Goal: Check status: Check status

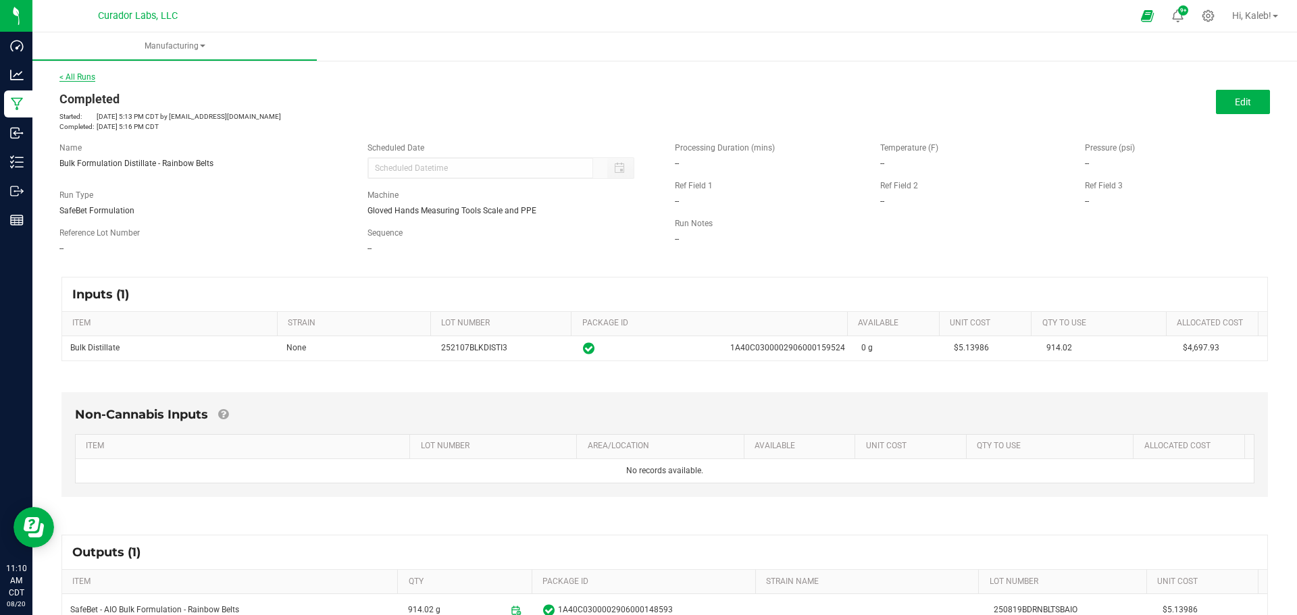
click at [76, 76] on link "< All Runs" at bounding box center [77, 76] width 36 height 9
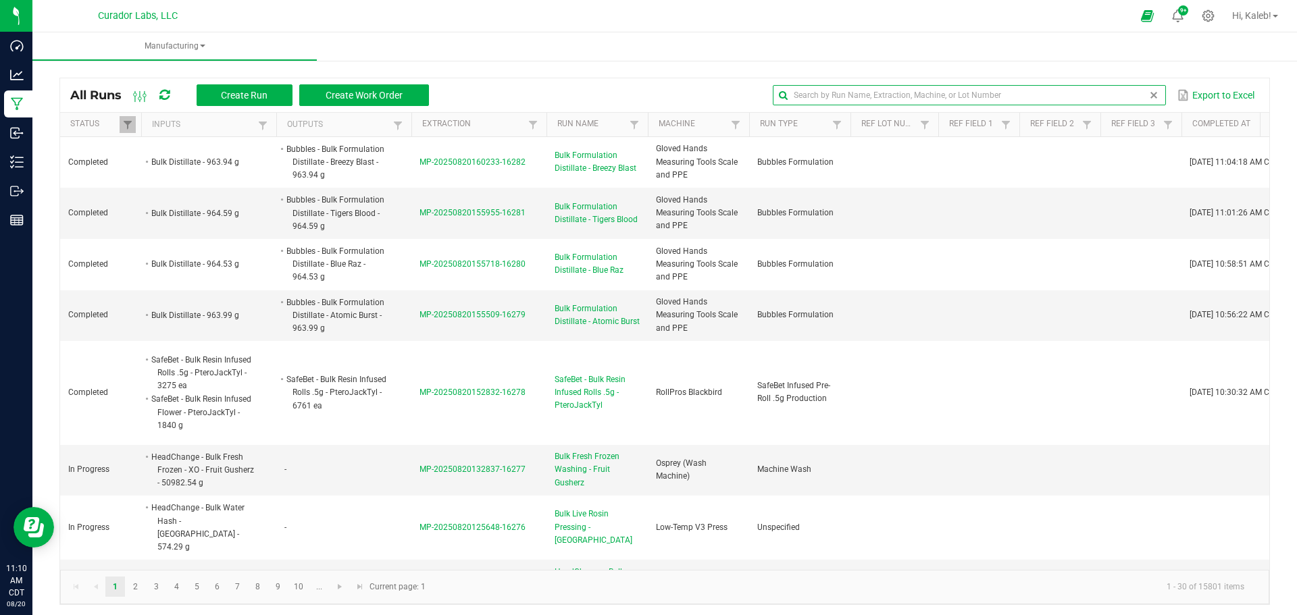
click at [1127, 93] on input "text" at bounding box center [969, 95] width 392 height 20
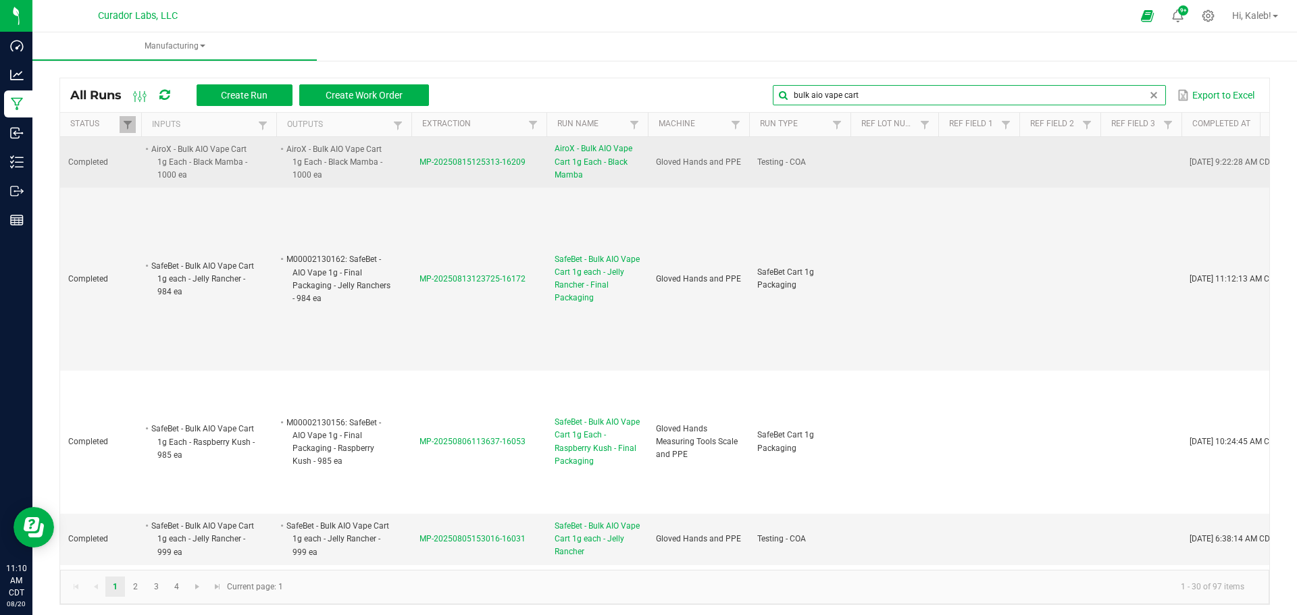
type input "bulk aio vape cart"
drag, startPoint x: 431, startPoint y: 165, endPoint x: 365, endPoint y: 158, distance: 65.9
click at [365, 158] on li "AiroX - Bulk AIO Vape Cart 1g Each - Black Mamba - 1000 ea" at bounding box center [337, 163] width 107 height 40
click at [509, 161] on span "MP-20250815125313-16209" at bounding box center [472, 161] width 106 height 9
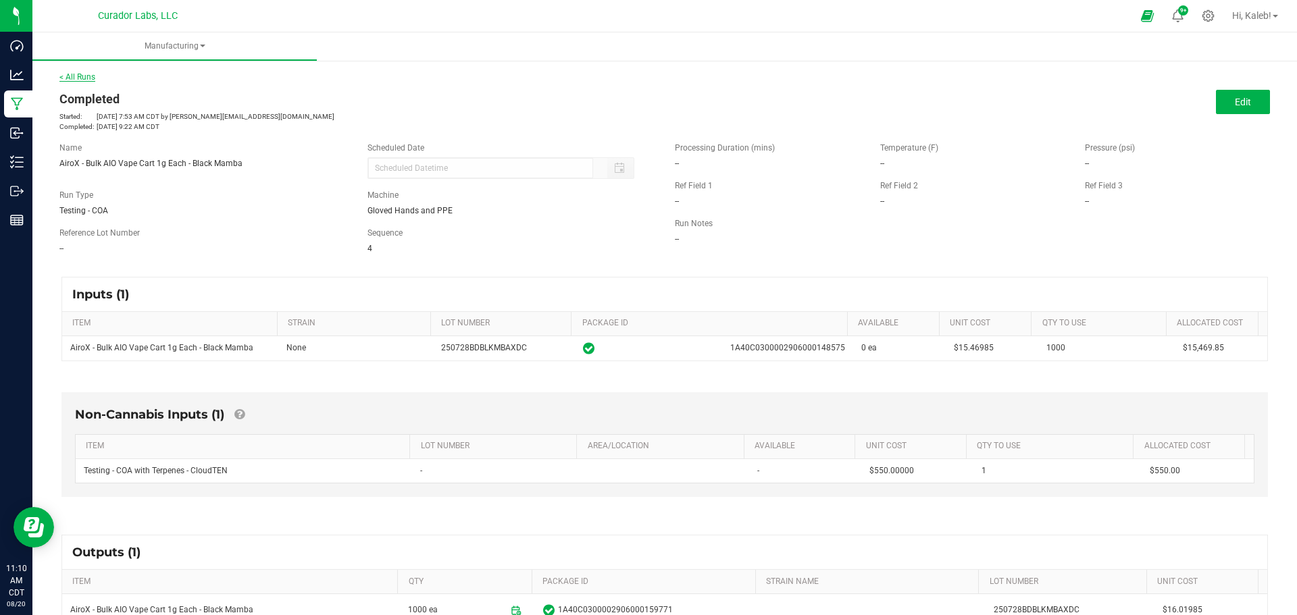
click at [79, 76] on link "< All Runs" at bounding box center [77, 76] width 36 height 9
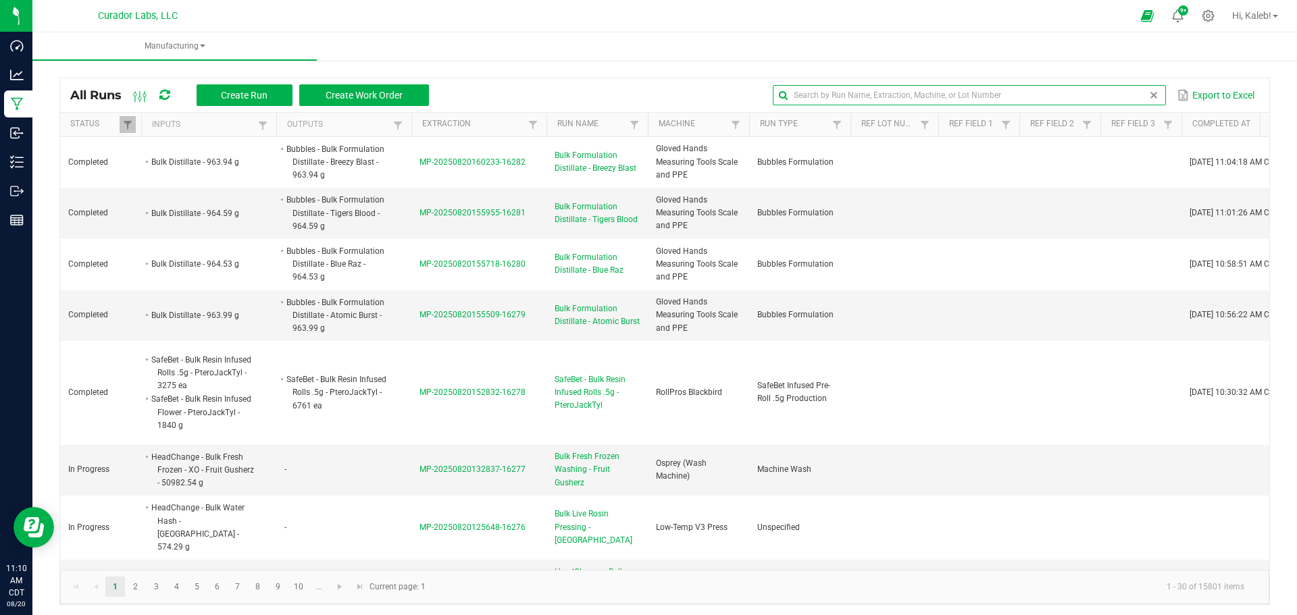
click at [1138, 93] on global-search-input-ngx at bounding box center [969, 95] width 392 height 9
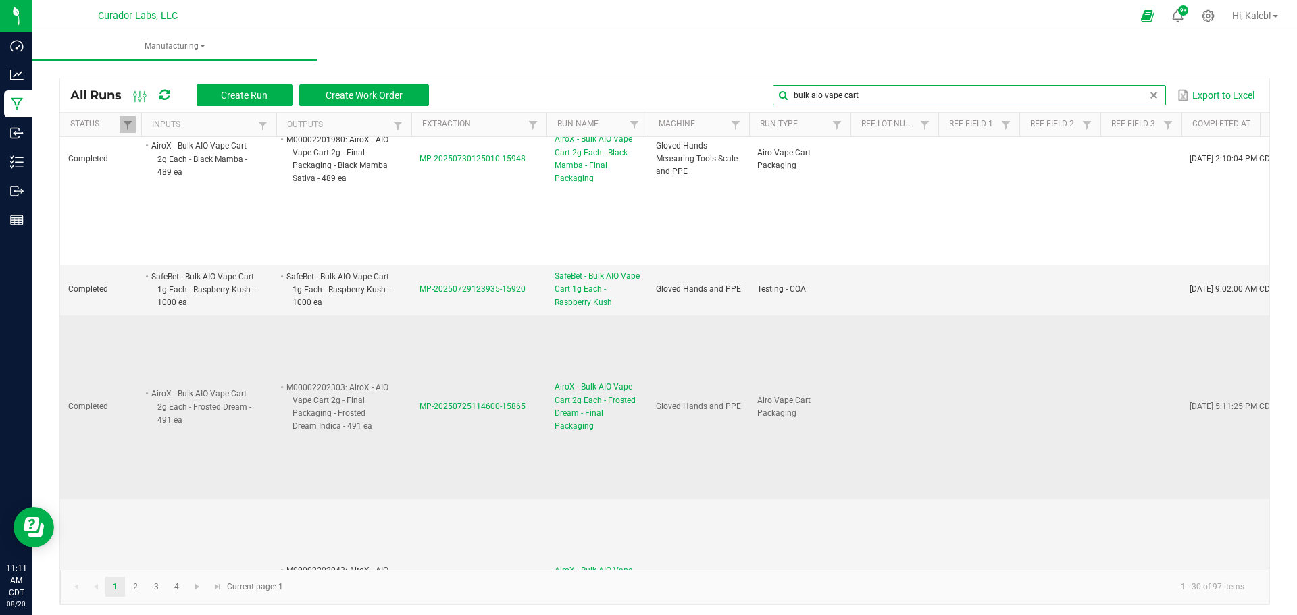
scroll to position [540, 0]
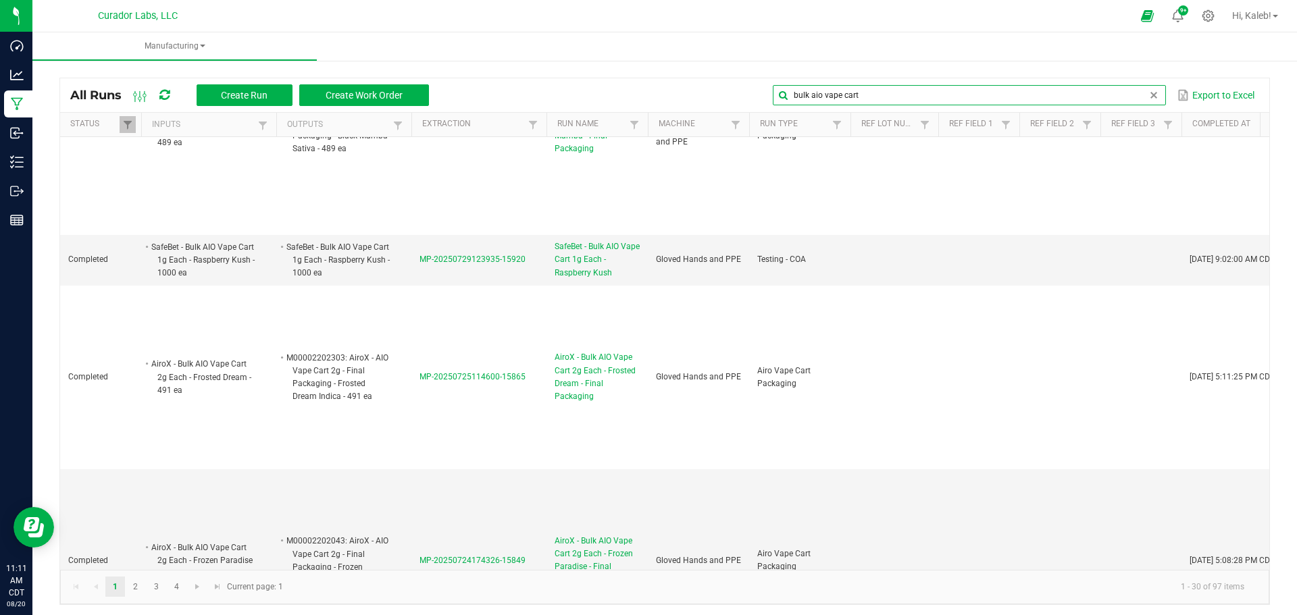
click at [783, 91] on input "bulk aio vape cart" at bounding box center [969, 95] width 392 height 20
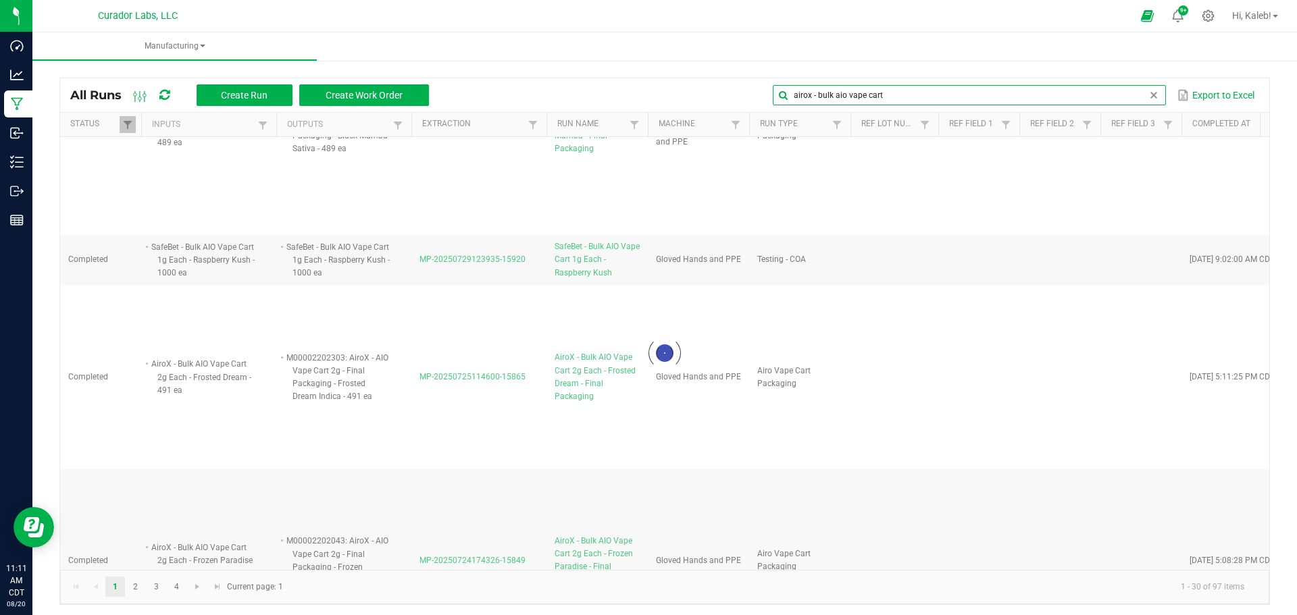
click at [952, 88] on input "airox - bulk aio vape cart" at bounding box center [969, 95] width 392 height 20
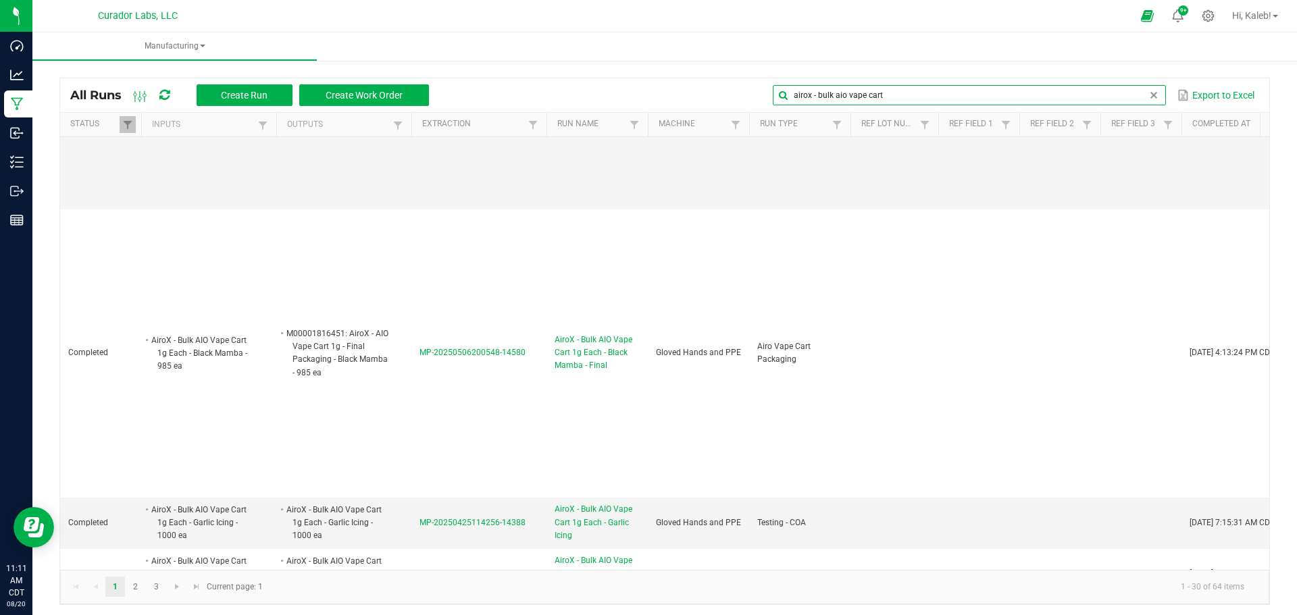
scroll to position [3107, 0]
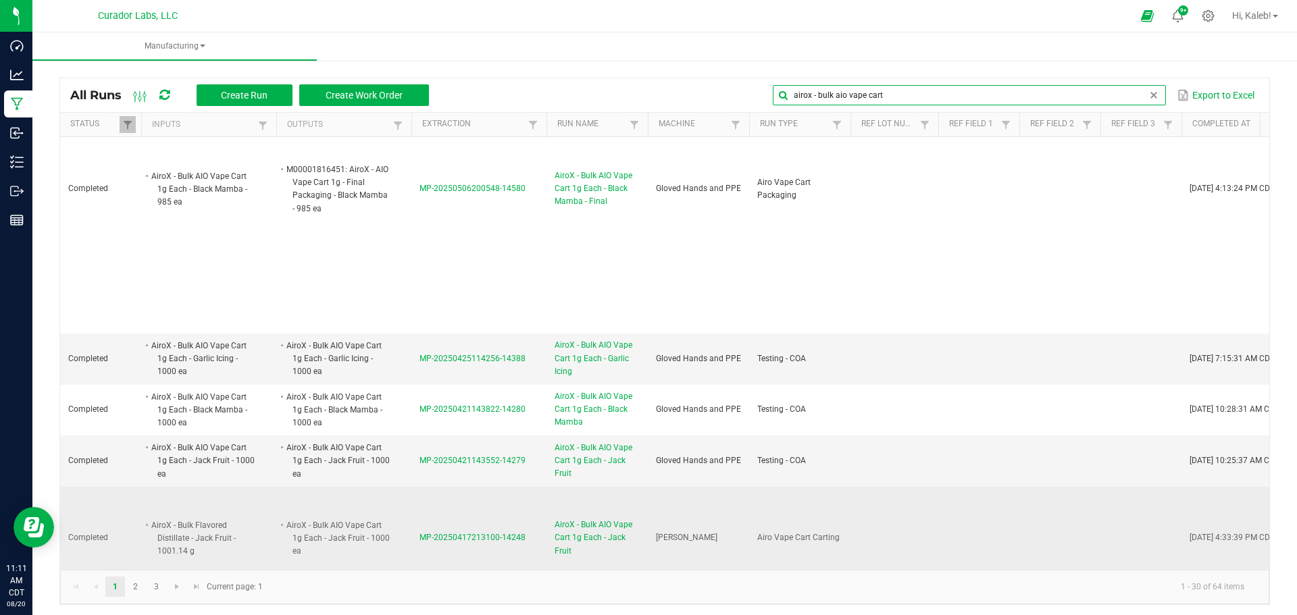
type input "airox - bulk aio vape cart"
click at [473, 533] on span "MP-20250417213100-14248" at bounding box center [472, 537] width 106 height 9
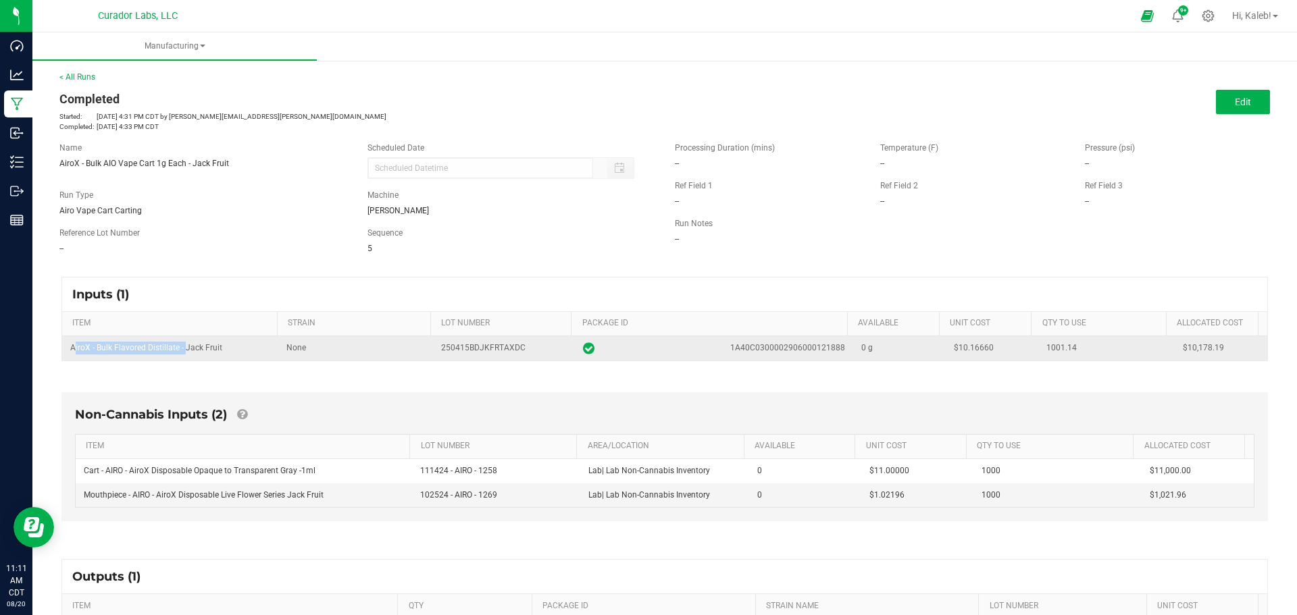
drag, startPoint x: 70, startPoint y: 349, endPoint x: 182, endPoint y: 349, distance: 111.5
click at [182, 349] on span "AiroX - Bulk Flavored Distillate - Jack Fruit" at bounding box center [146, 347] width 152 height 9
copy span "AiroX - Bulk Flavored Distillate -"
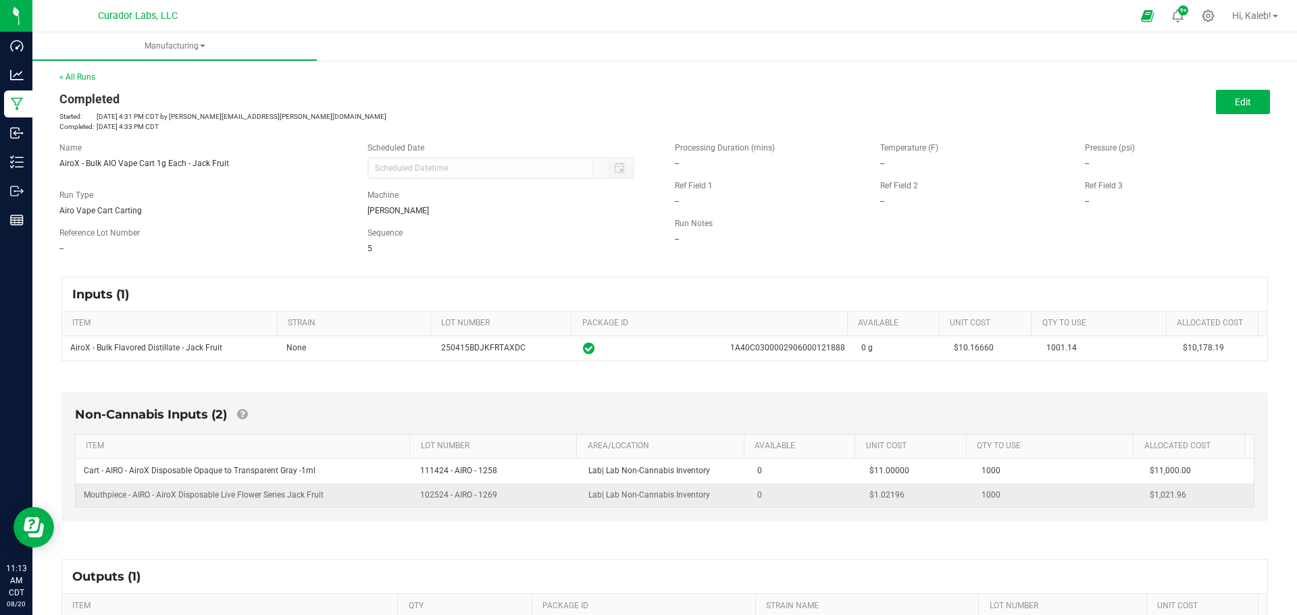
click at [189, 491] on span "Mouthpiece - AIRO - AiroX Disposable Live Flower Series Jack Fruit" at bounding box center [204, 494] width 240 height 9
